Goal: Information Seeking & Learning: Learn about a topic

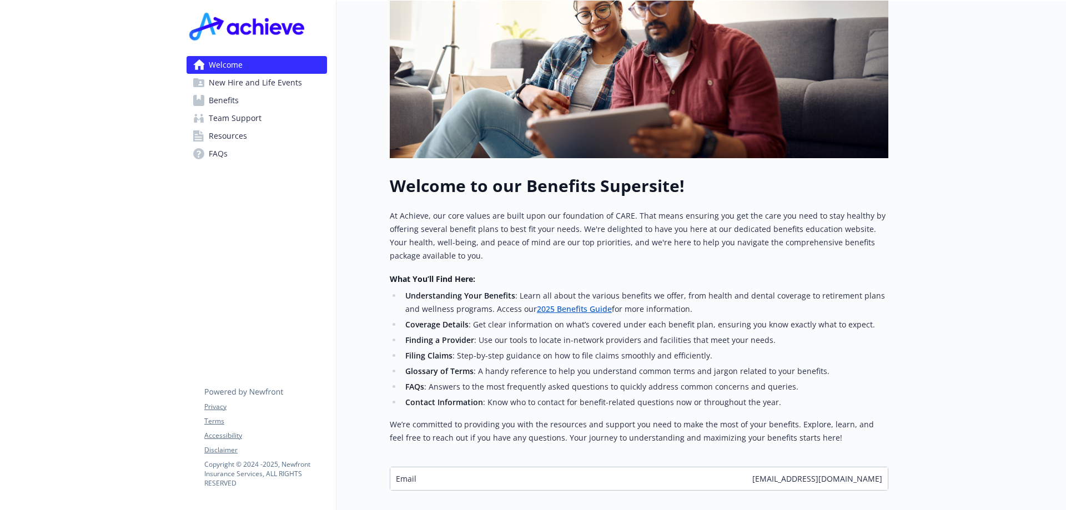
scroll to position [291, 0]
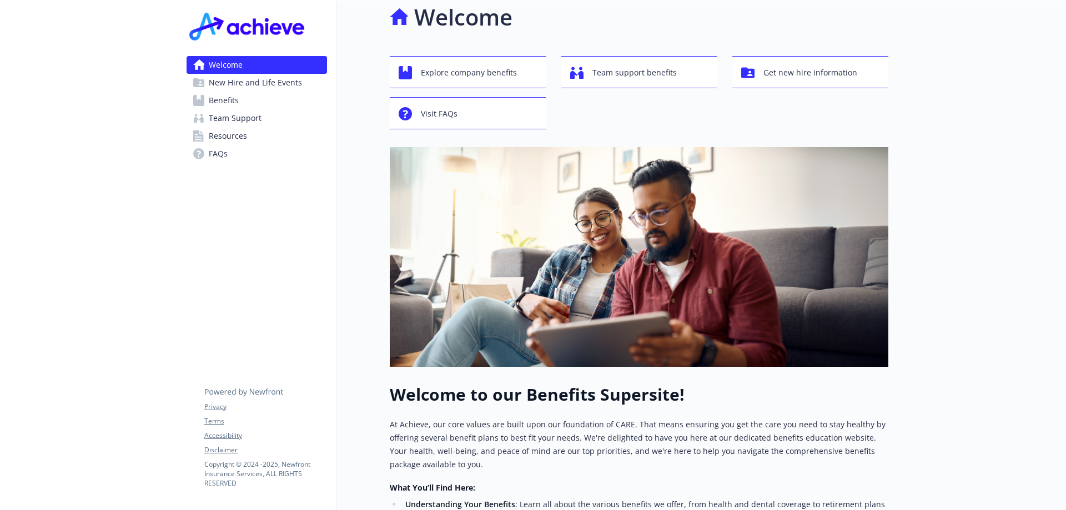
click at [212, 98] on span "Benefits" at bounding box center [224, 101] width 30 height 18
